Goal: Task Accomplishment & Management: Manage account settings

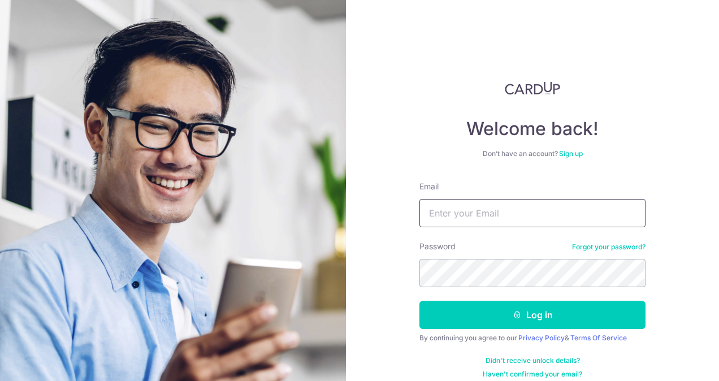
click at [489, 213] on input "Email" at bounding box center [533, 213] width 226 height 28
type input "[EMAIL_ADDRESS][DOMAIN_NAME]"
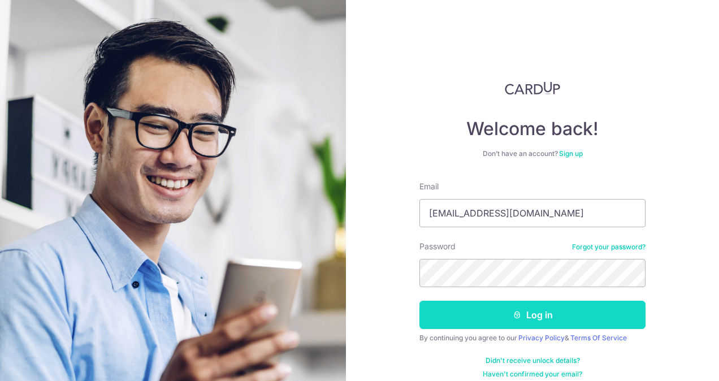
click at [476, 305] on button "Log in" at bounding box center [533, 315] width 226 height 28
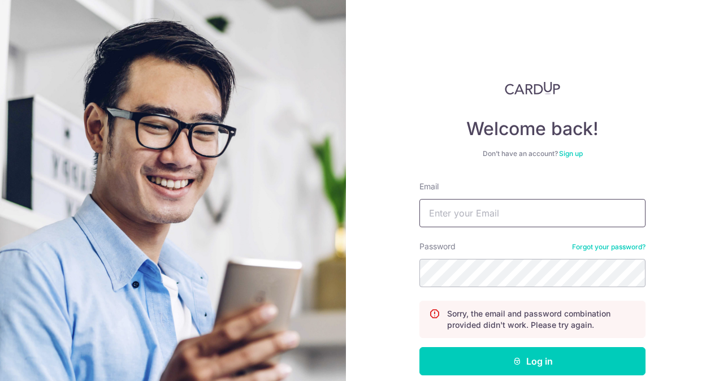
click at [486, 221] on input "Email" at bounding box center [533, 213] width 226 height 28
type input "[EMAIL_ADDRESS][DOMAIN_NAME]"
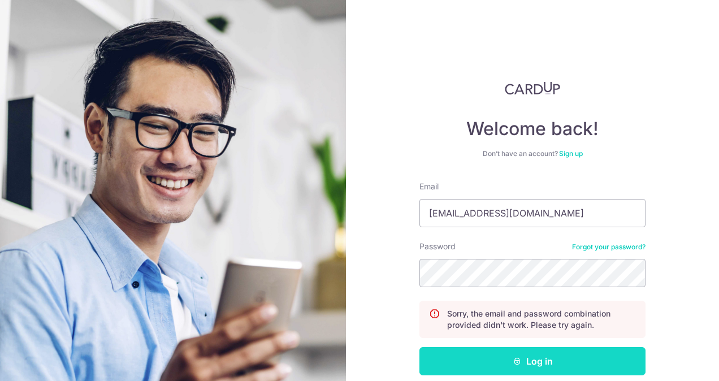
click at [525, 360] on button "Log in" at bounding box center [533, 361] width 226 height 28
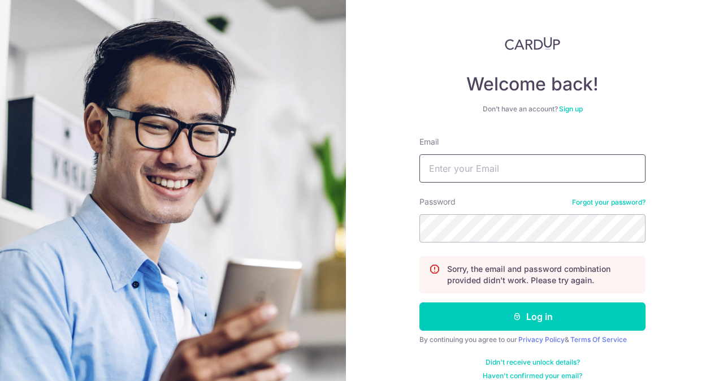
scroll to position [57, 0]
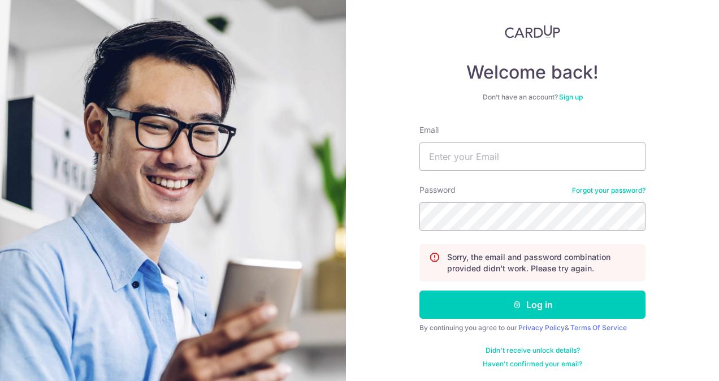
click at [615, 187] on link "Forgot your password?" at bounding box center [609, 190] width 74 height 9
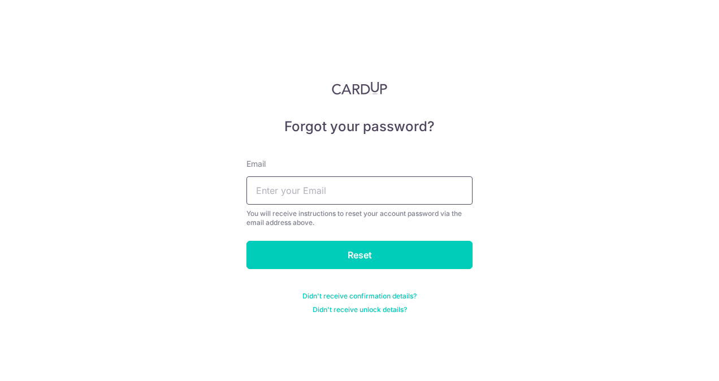
click at [403, 190] on input "text" at bounding box center [360, 190] width 226 height 28
type input "[EMAIL_ADDRESS][DOMAIN_NAME]"
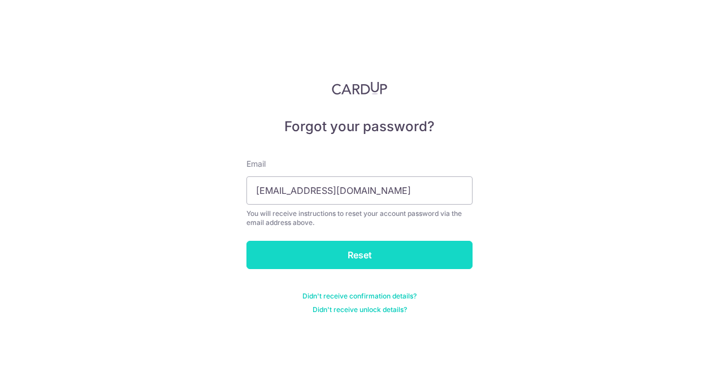
click at [367, 252] on input "Reset" at bounding box center [360, 255] width 226 height 28
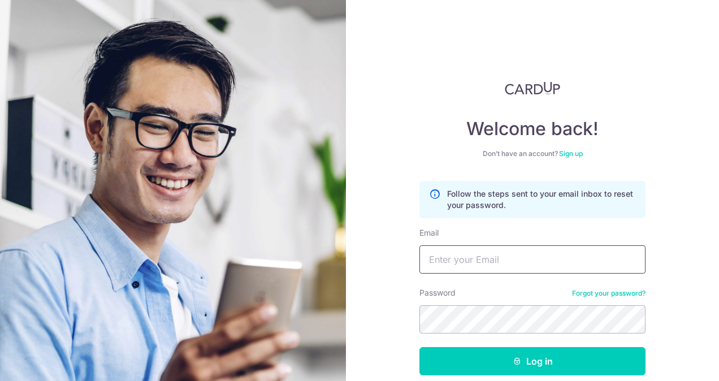
click at [496, 258] on input "Email" at bounding box center [533, 259] width 226 height 28
type input "[EMAIL_ADDRESS][DOMAIN_NAME]"
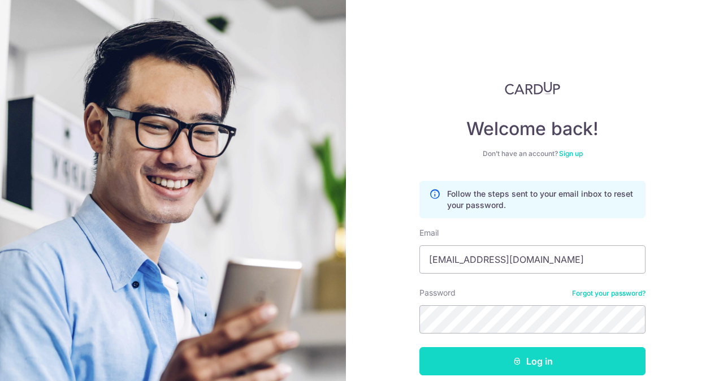
click at [483, 366] on button "Log in" at bounding box center [533, 361] width 226 height 28
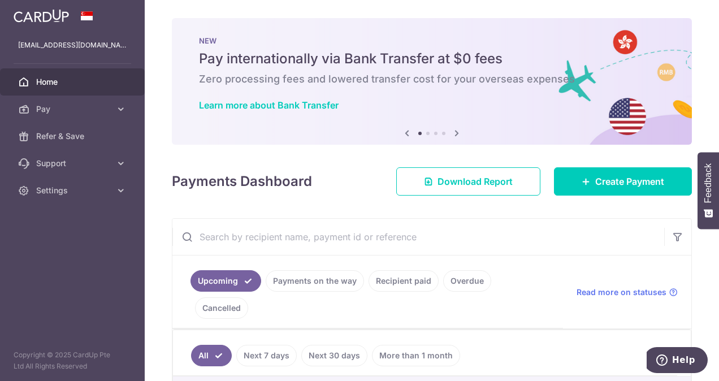
click at [413, 286] on link "Recipient paid" at bounding box center [404, 280] width 70 height 21
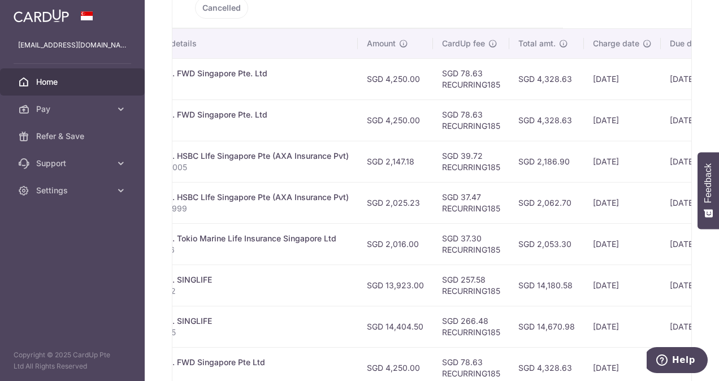
scroll to position [447, 0]
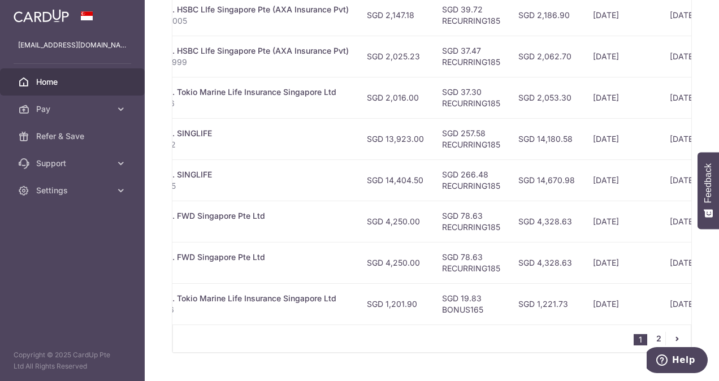
click at [652, 332] on link "2" at bounding box center [659, 339] width 14 height 14
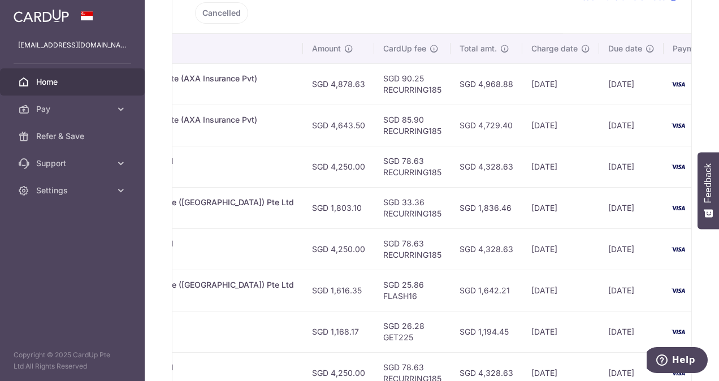
scroll to position [364, 0]
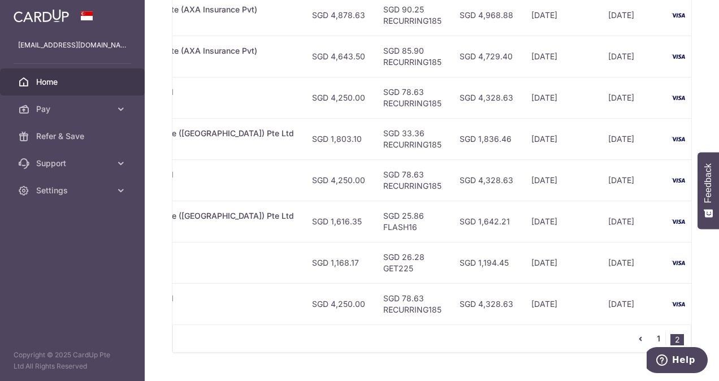
click at [656, 332] on link "1" at bounding box center [659, 339] width 14 height 14
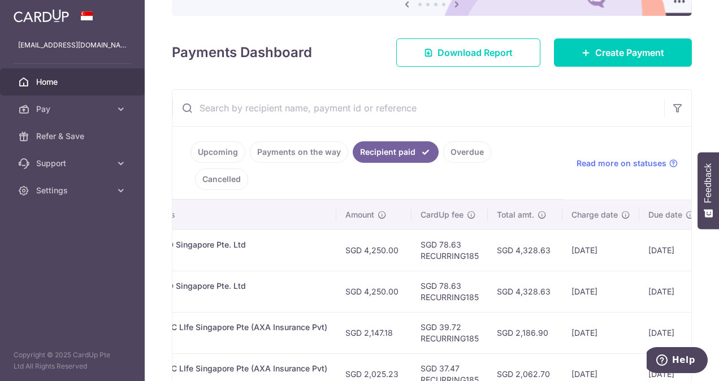
scroll to position [122, 0]
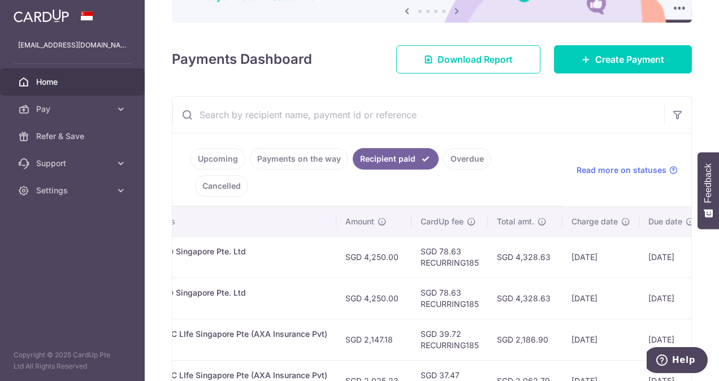
click at [342, 120] on input "text" at bounding box center [418, 115] width 492 height 36
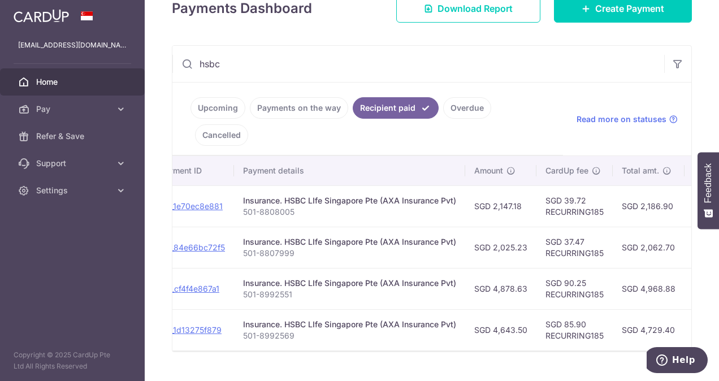
scroll to position [0, 125]
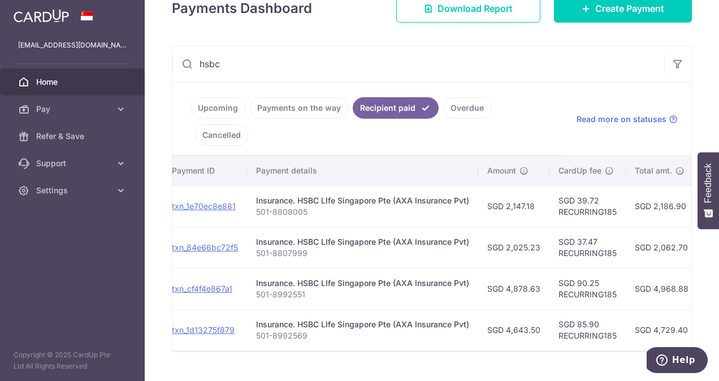
type input "hsbc"
click at [461, 309] on td "Insurance. HSBC LIfe Singapore Pte (AXA Insurance Pvt) 501-8992569" at bounding box center [362, 329] width 231 height 41
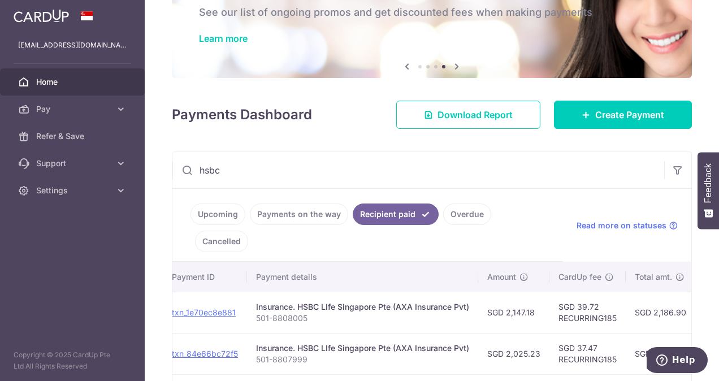
scroll to position [62, 0]
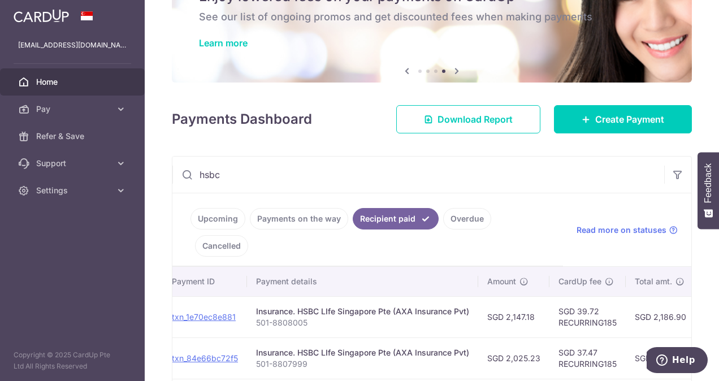
click at [63, 81] on span "Home" at bounding box center [73, 81] width 75 height 11
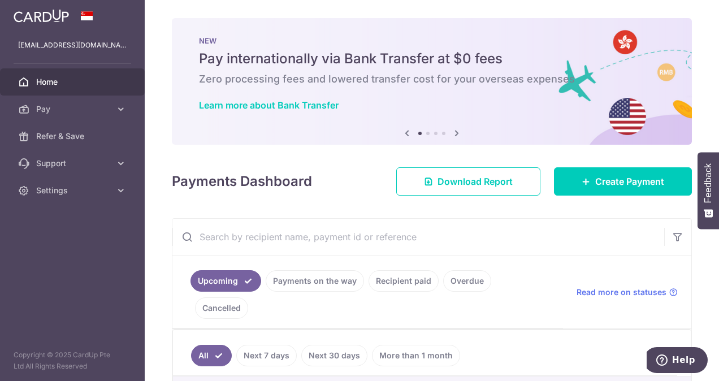
click at [451, 133] on icon at bounding box center [457, 133] width 14 height 14
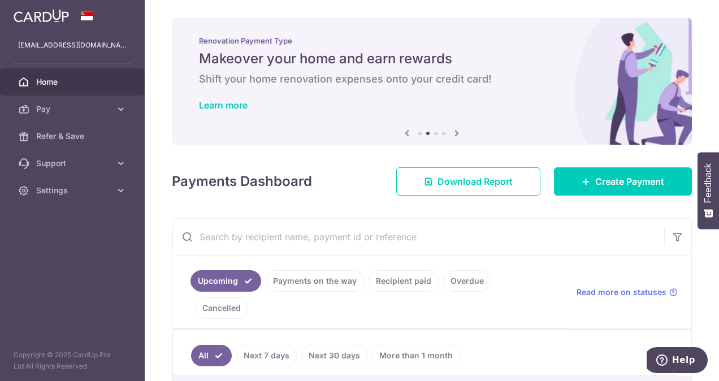
click at [451, 133] on icon at bounding box center [457, 133] width 14 height 14
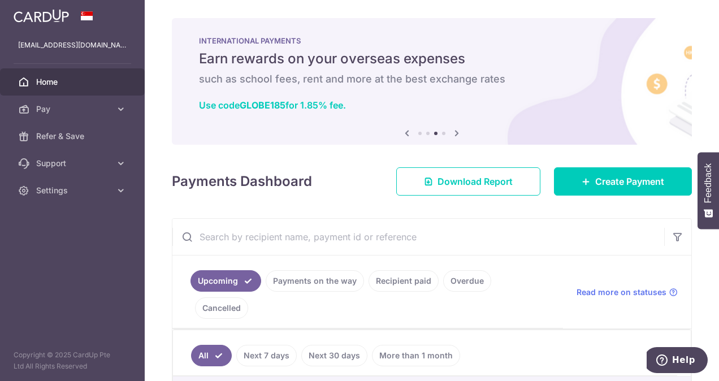
click at [451, 133] on icon at bounding box center [457, 133] width 14 height 14
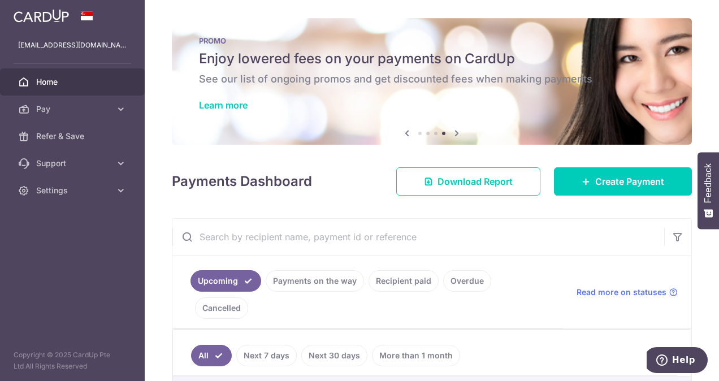
click at [451, 133] on icon at bounding box center [457, 133] width 14 height 14
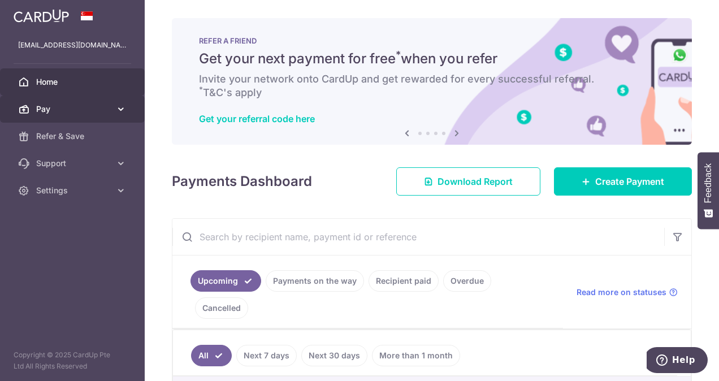
click at [111, 104] on link "Pay" at bounding box center [72, 109] width 145 height 27
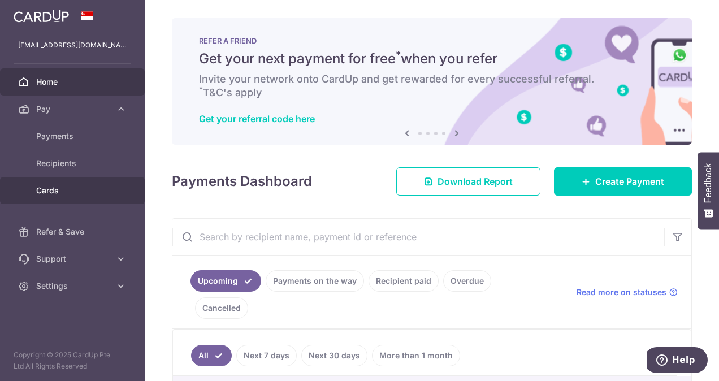
click at [54, 189] on span "Cards" at bounding box center [73, 190] width 75 height 11
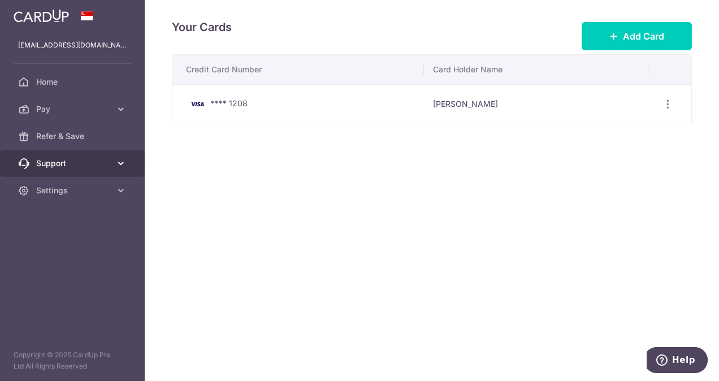
click at [72, 164] on span "Support" at bounding box center [73, 163] width 75 height 11
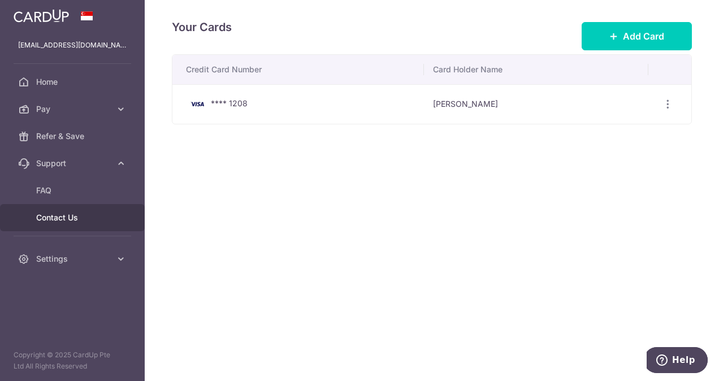
click at [56, 218] on span "Contact Us" at bounding box center [73, 217] width 75 height 11
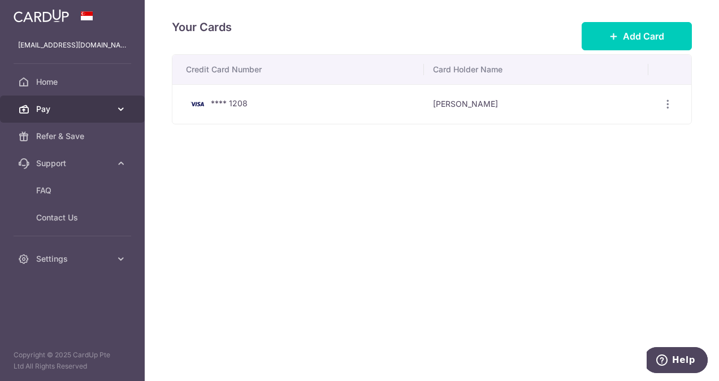
click at [70, 114] on span "Pay" at bounding box center [73, 108] width 75 height 11
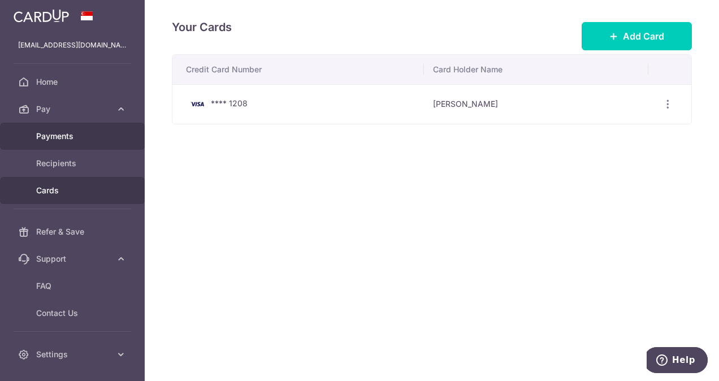
click at [66, 139] on span "Payments" at bounding box center [73, 136] width 75 height 11
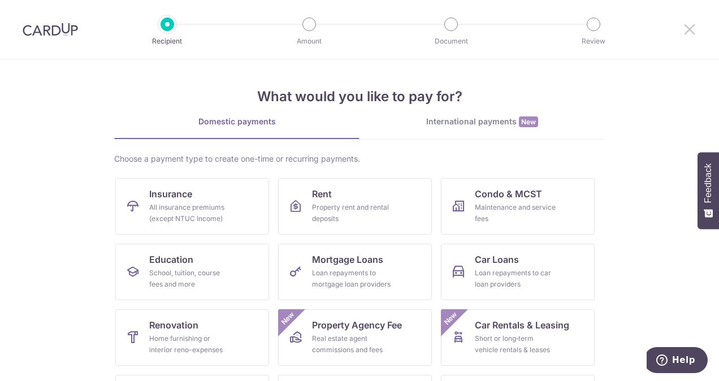
click at [685, 28] on icon at bounding box center [690, 29] width 14 height 14
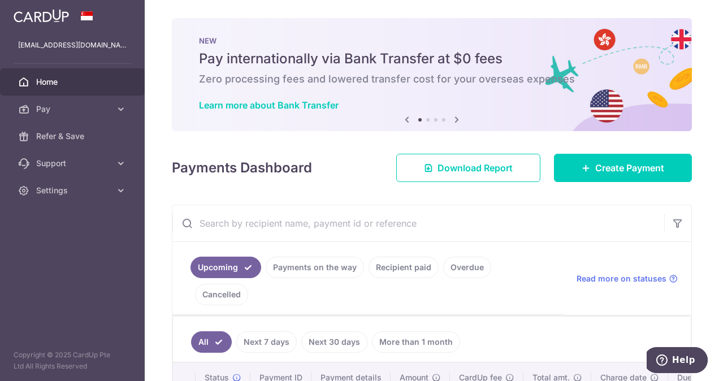
click at [409, 274] on link "Recipient paid" at bounding box center [404, 267] width 70 height 21
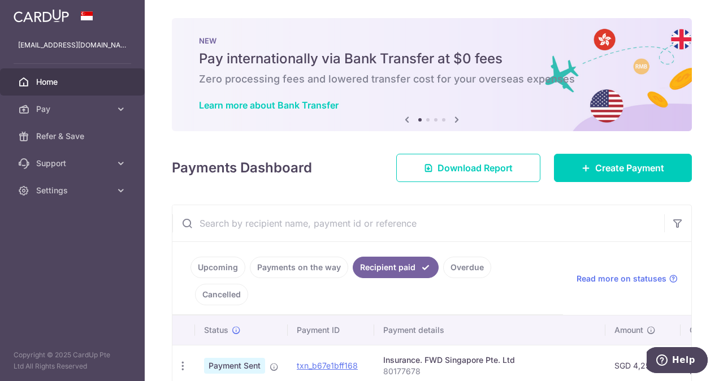
click at [318, 214] on input "text" at bounding box center [418, 223] width 492 height 36
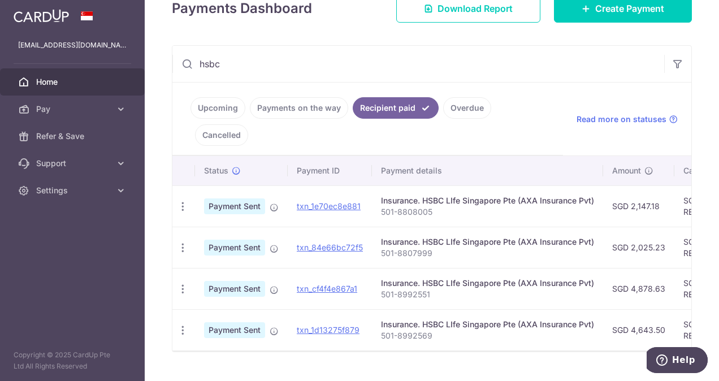
type input "hsbc"
